Goal: Information Seeking & Learning: Learn about a topic

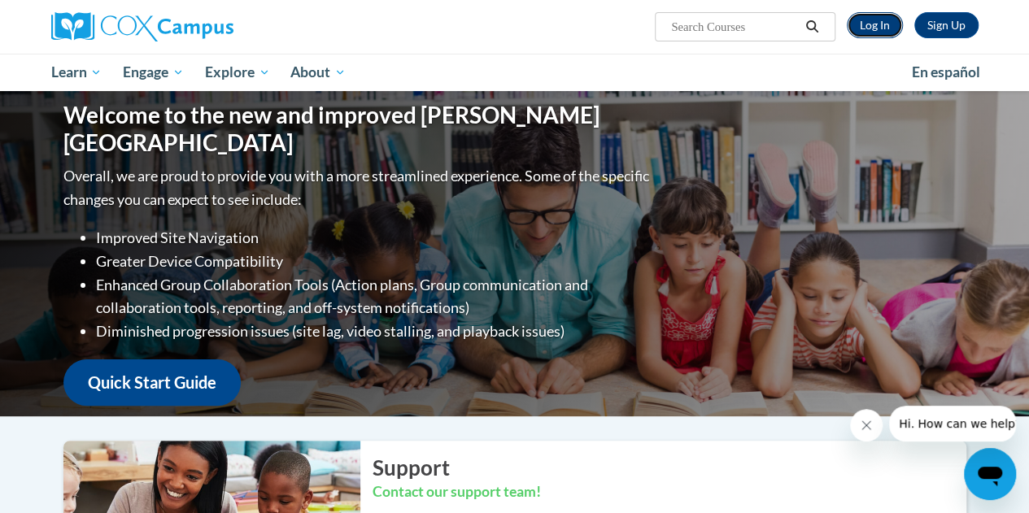
click at [872, 27] on link "Log In" at bounding box center [875, 25] width 56 height 26
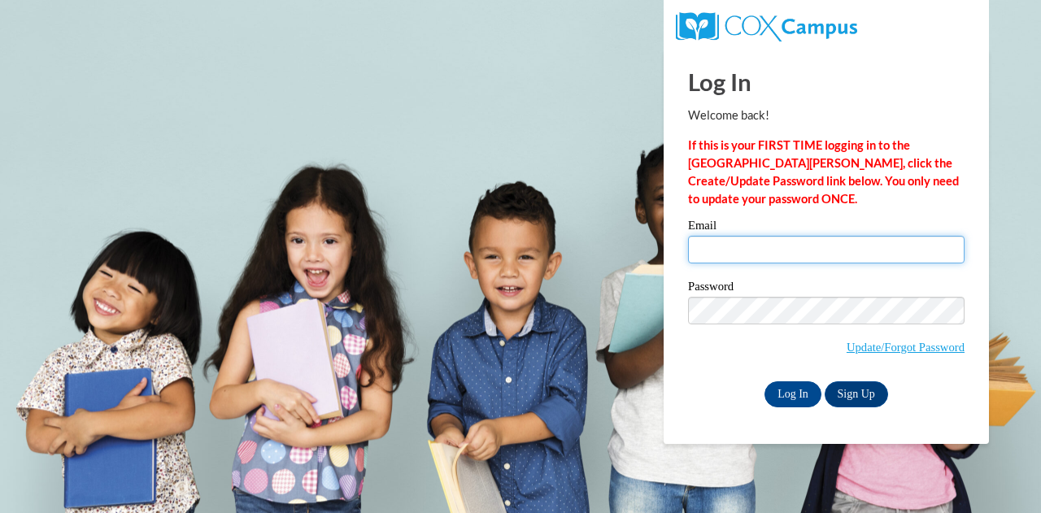
click at [770, 253] on input "Email" at bounding box center [826, 250] width 277 height 28
type input "jones.carla.j@muscogee.k12.ga.us"
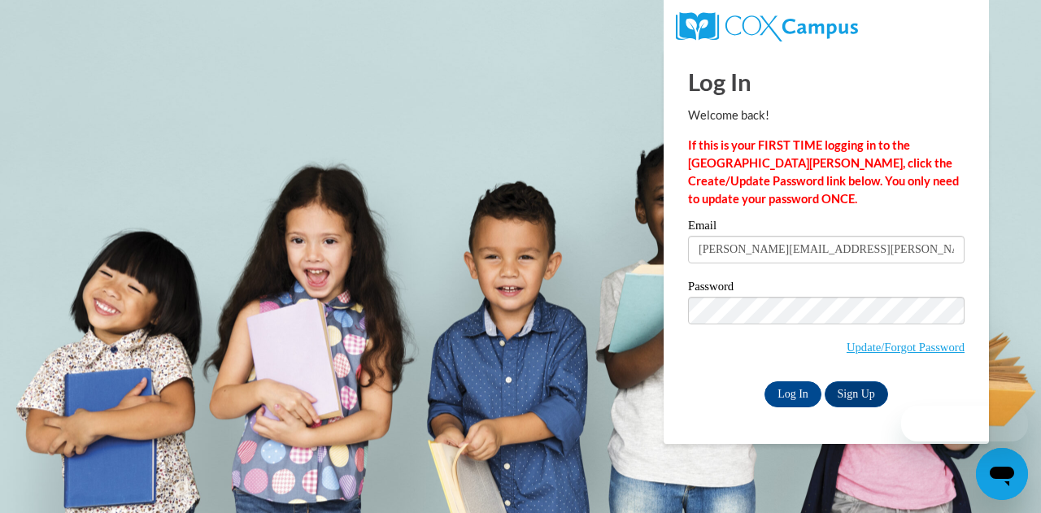
click at [835, 290] on label "Password" at bounding box center [826, 289] width 277 height 16
click at [780, 391] on input "Log In" at bounding box center [793, 395] width 57 height 26
click at [791, 398] on input "Log In" at bounding box center [793, 395] width 57 height 26
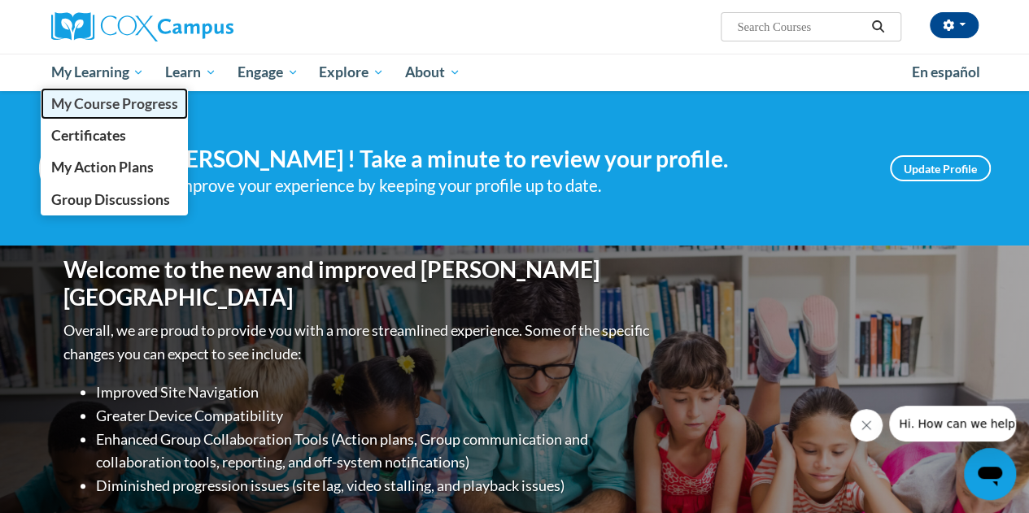
click at [96, 103] on span "My Course Progress" at bounding box center [113, 103] width 127 height 17
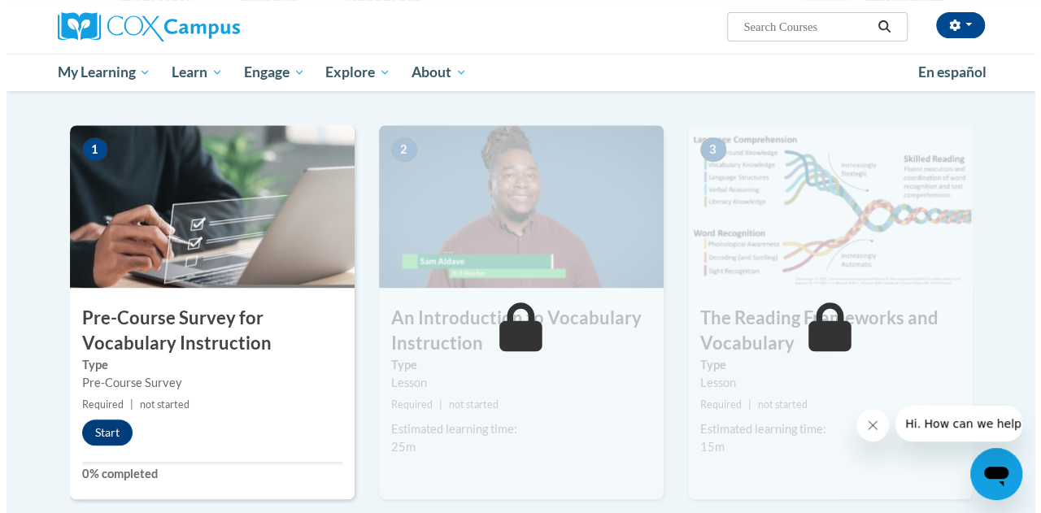
scroll to position [325, 0]
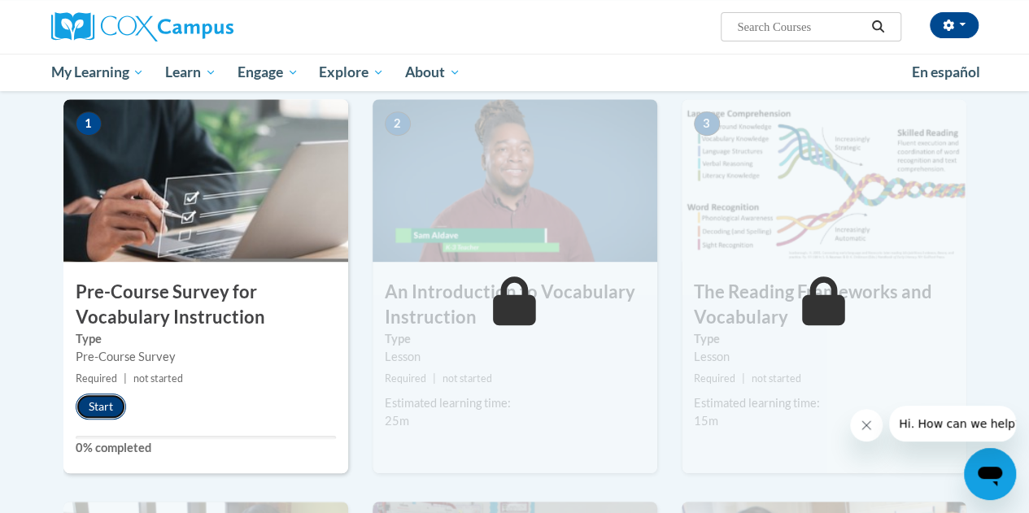
click at [98, 409] on button "Start" at bounding box center [101, 407] width 50 height 26
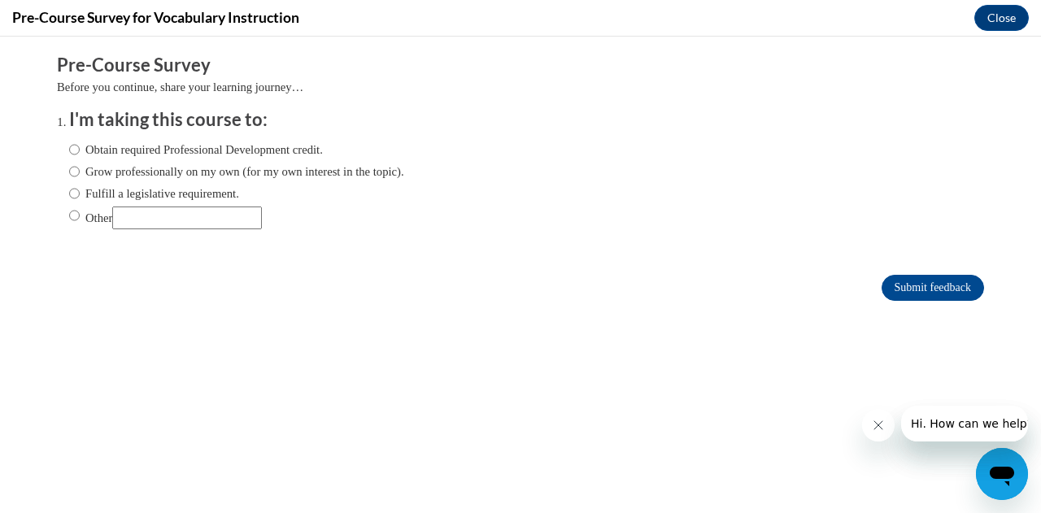
scroll to position [0, 0]
click at [69, 170] on input "Grow professionally on my own (for my own interest in the topic)." at bounding box center [74, 172] width 11 height 18
radio input "true"
click at [69, 170] on input "Grow professionally on my own (for my own interest in the topic)." at bounding box center [74, 172] width 11 height 18
click at [900, 286] on input "Submit feedback" at bounding box center [933, 288] width 103 height 26
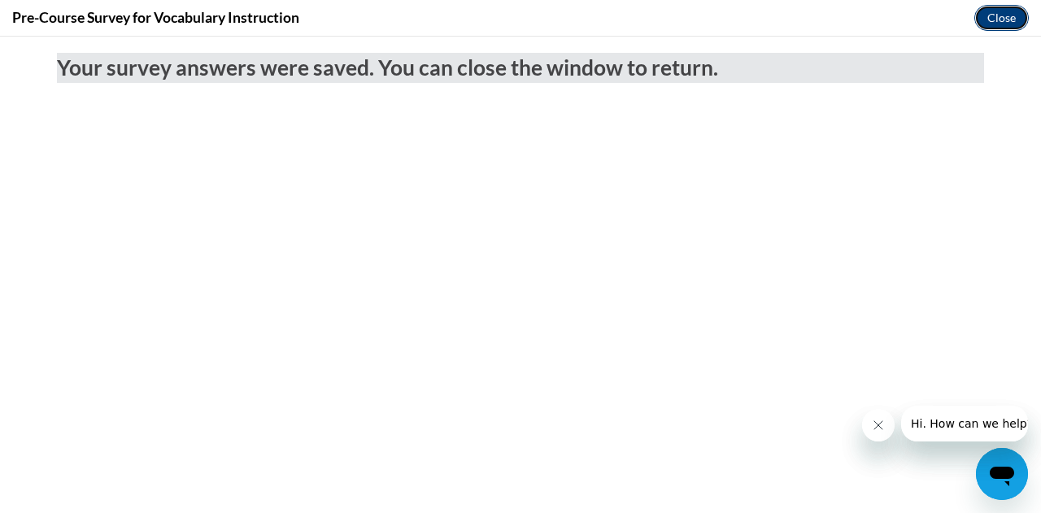
click at [997, 15] on button "Close" at bounding box center [1002, 18] width 55 height 26
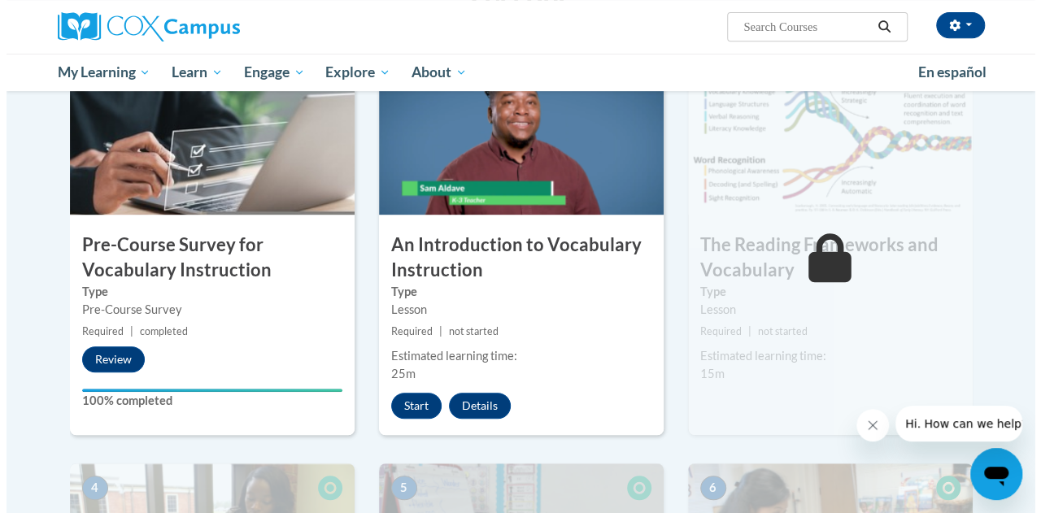
scroll to position [407, 0]
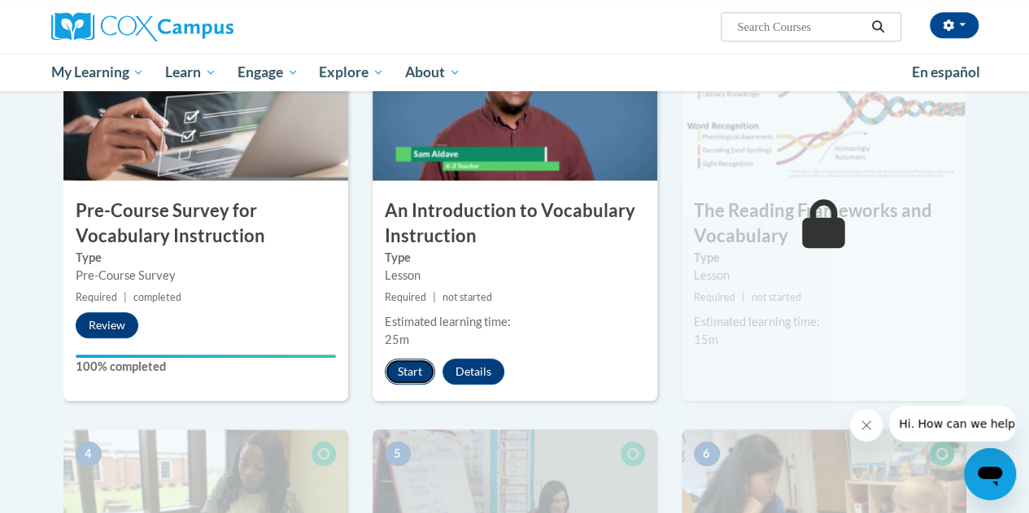
click at [404, 373] on button "Start" at bounding box center [410, 372] width 50 height 26
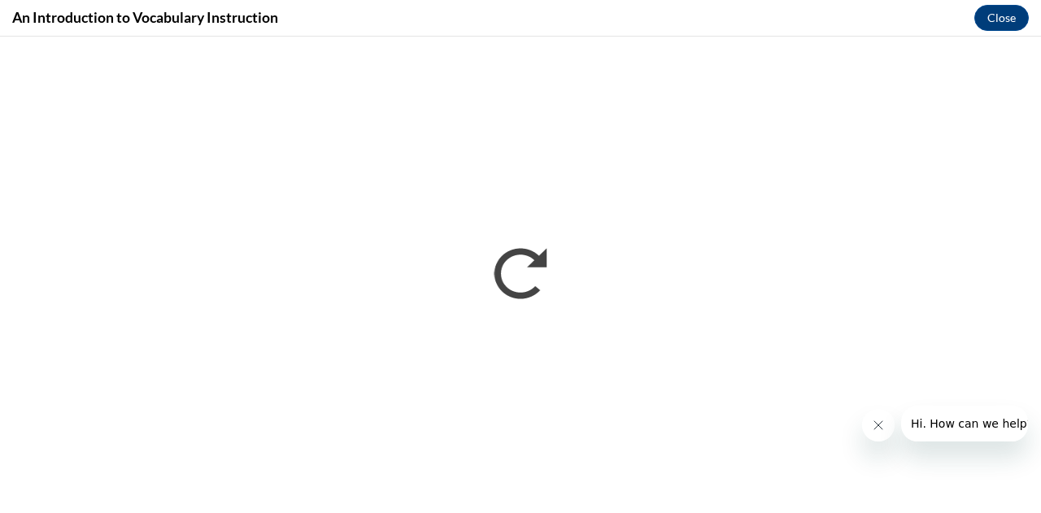
scroll to position [0, 0]
